Goal: Find contact information: Find contact information

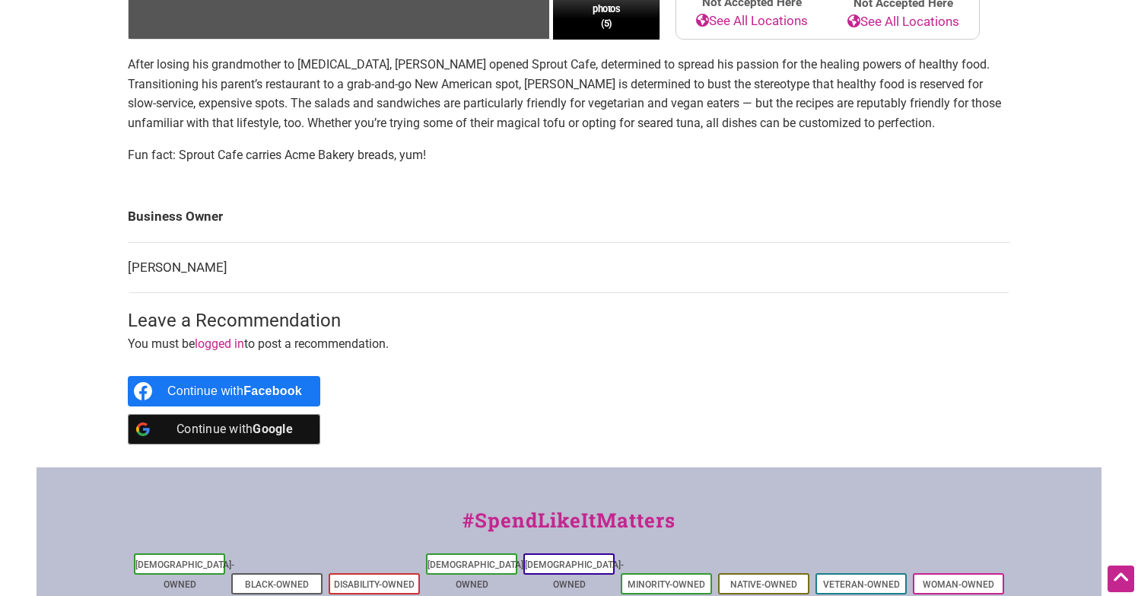
scroll to position [451, 0]
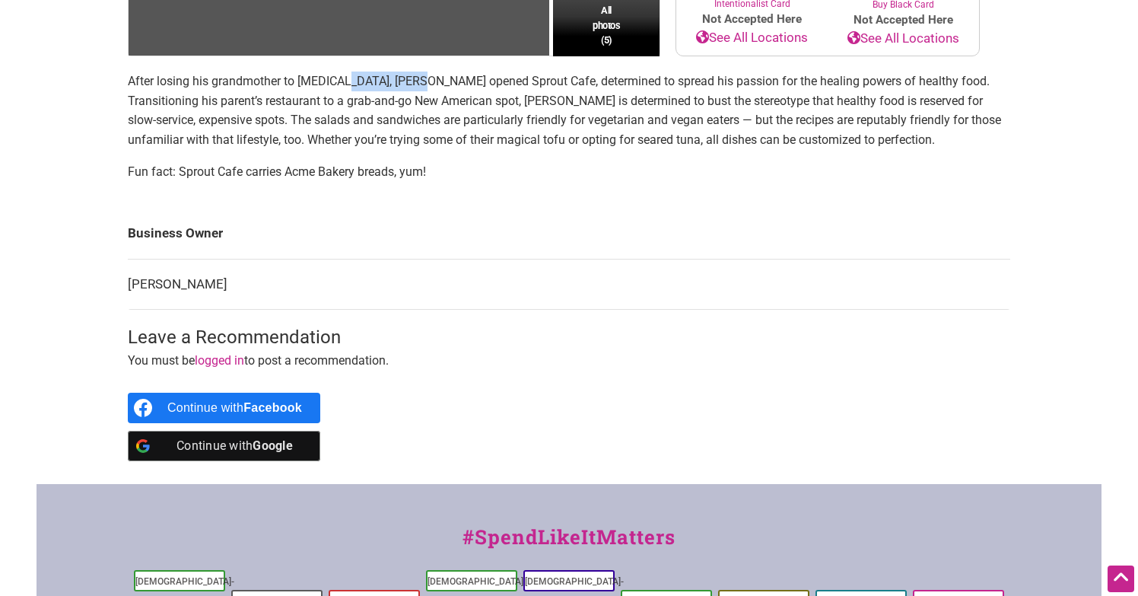
drag, startPoint x: 409, startPoint y: 84, endPoint x: 339, endPoint y: 87, distance: 70.0
click at [339, 86] on p "After losing his grandmother to [MEDICAL_DATA], [PERSON_NAME] opened Sprout Caf…" at bounding box center [569, 111] width 883 height 78
copy p "[PERSON_NAME]"
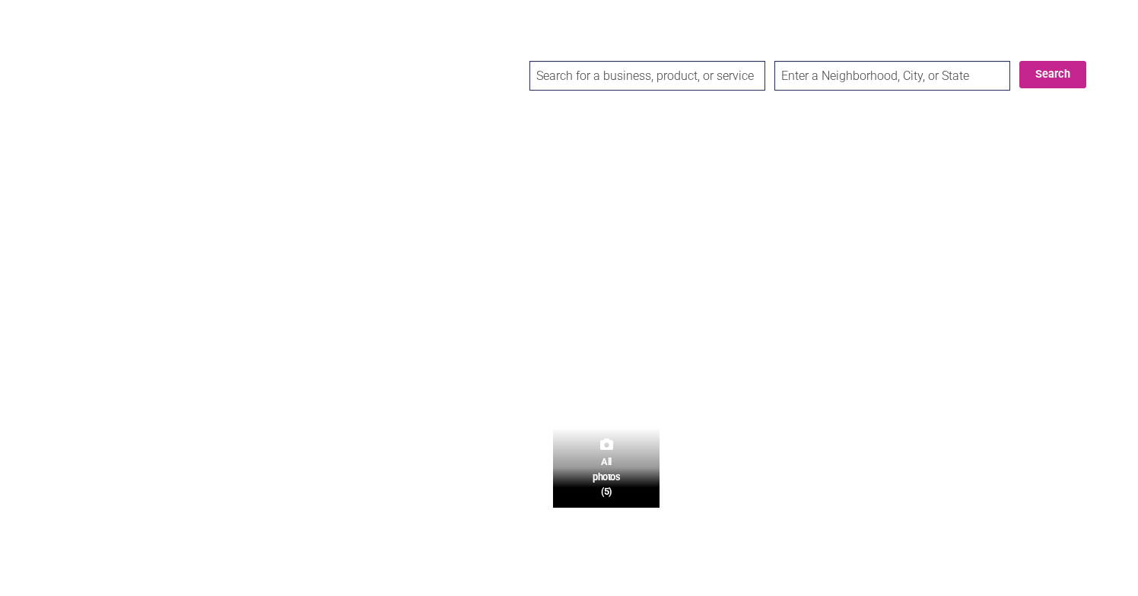
scroll to position [53, 0]
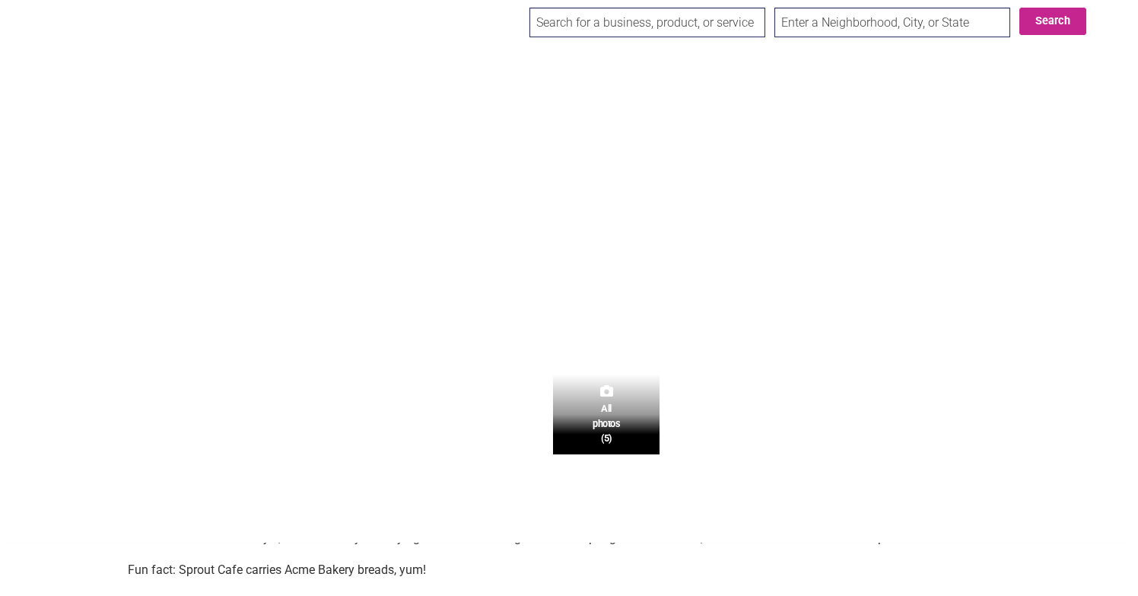
click at [265, 509] on p "After losing his grandmother to [MEDICAL_DATA], [PERSON_NAME] opened Sprout Caf…" at bounding box center [569, 509] width 883 height 78
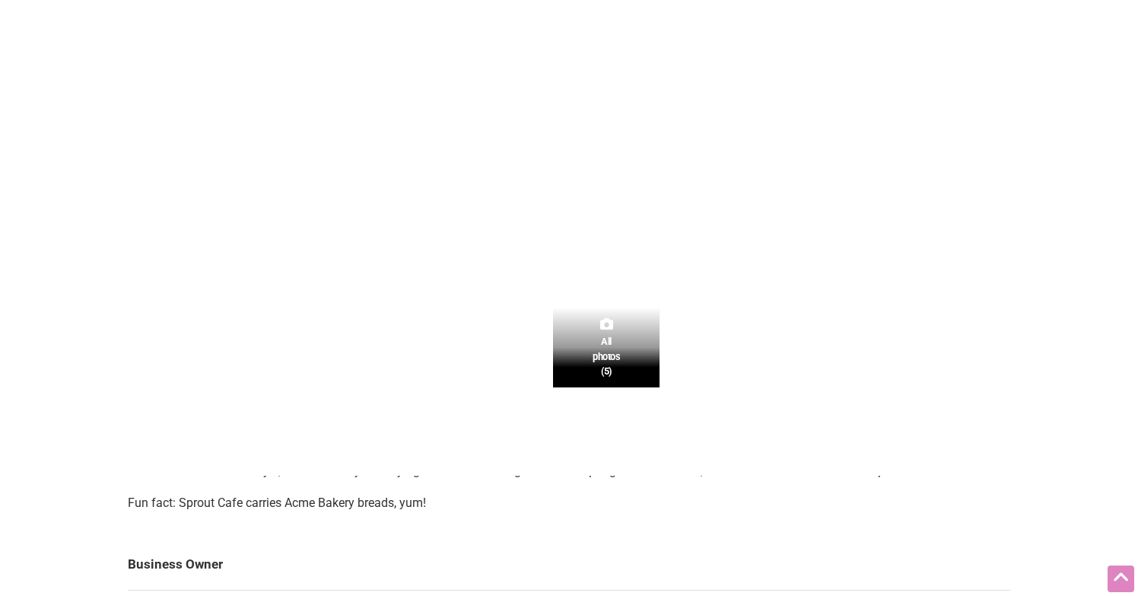
scroll to position [130, 0]
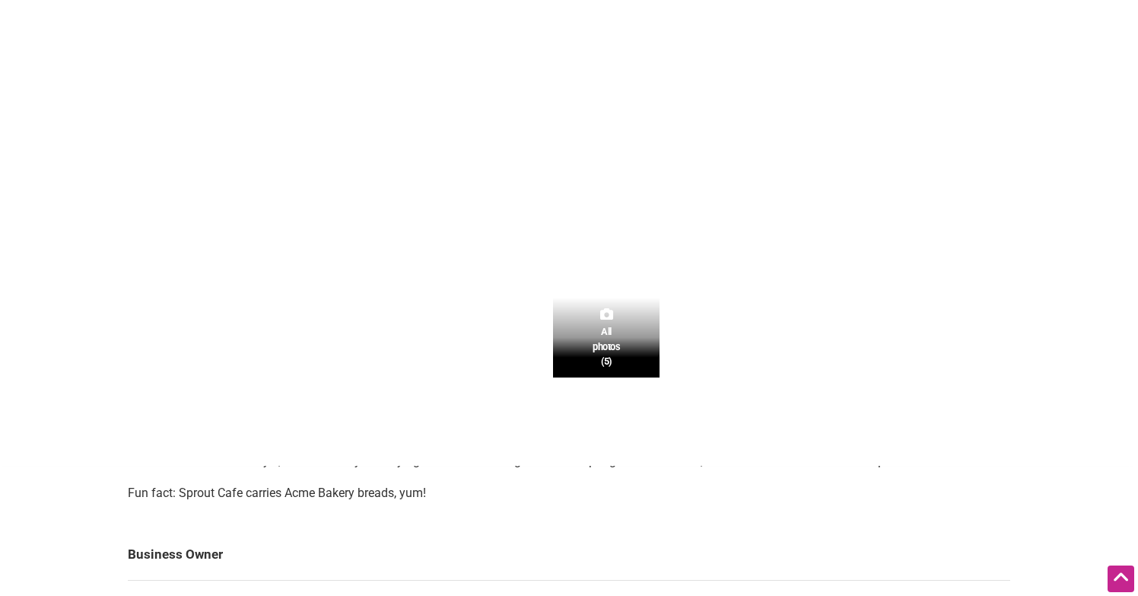
click at [857, 179] on div "[URL][DOMAIN_NAME]" at bounding box center [827, 186] width 289 height 20
click at [813, 186] on link "[URL][DOMAIN_NAME]" at bounding box center [755, 184] width 144 height 15
